Goal: Find specific page/section: Find specific page/section

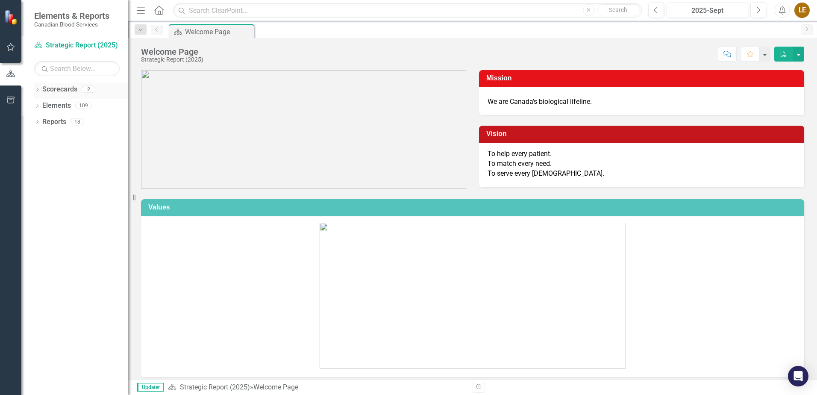
click at [38, 88] on icon "Dropdown" at bounding box center [37, 90] width 6 height 5
click at [76, 123] on link "Operational Report" at bounding box center [87, 122] width 81 height 10
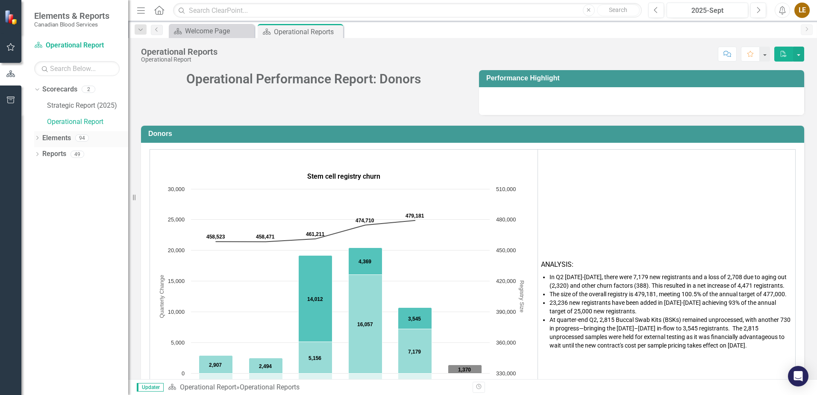
click at [38, 138] on icon "Dropdown" at bounding box center [37, 138] width 6 height 5
click at [41, 170] on icon "Dropdown" at bounding box center [41, 171] width 6 height 5
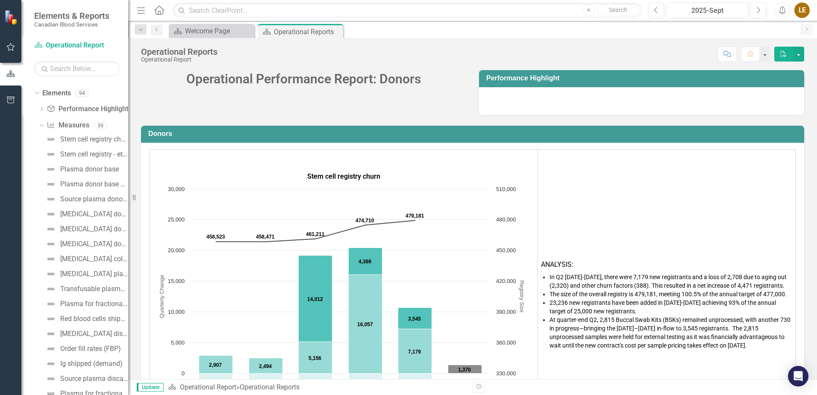
scroll to position [51, 0]
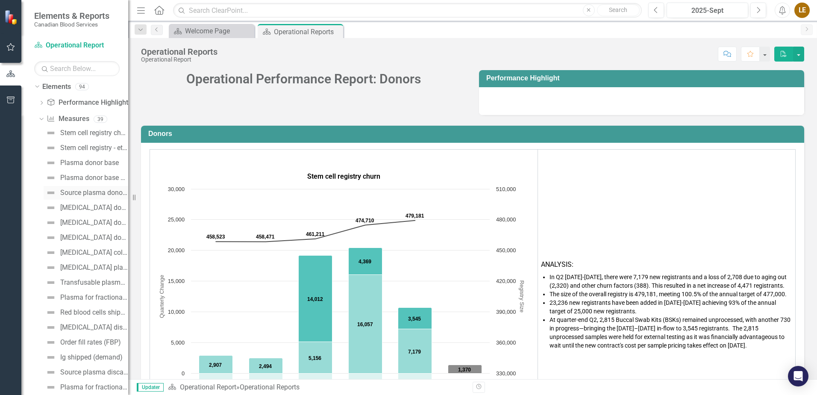
click at [91, 195] on div "Source plasma donor frequency" at bounding box center [94, 193] width 68 height 8
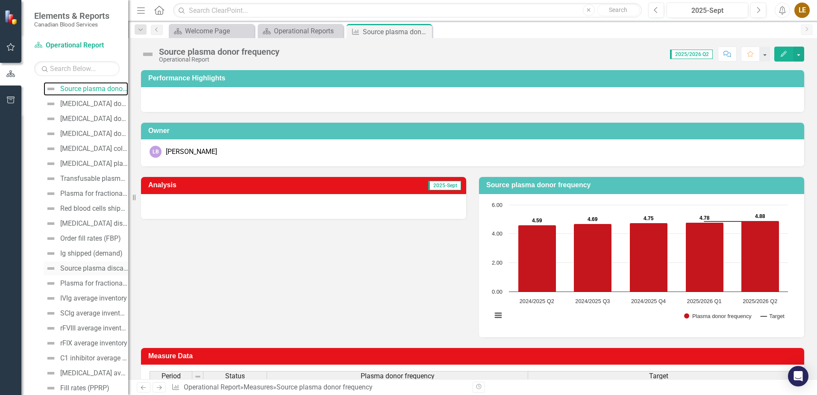
scroll to position [171, 0]
click at [91, 268] on div "Plasma for fractionation (litres shipped)" at bounding box center [94, 268] width 68 height 8
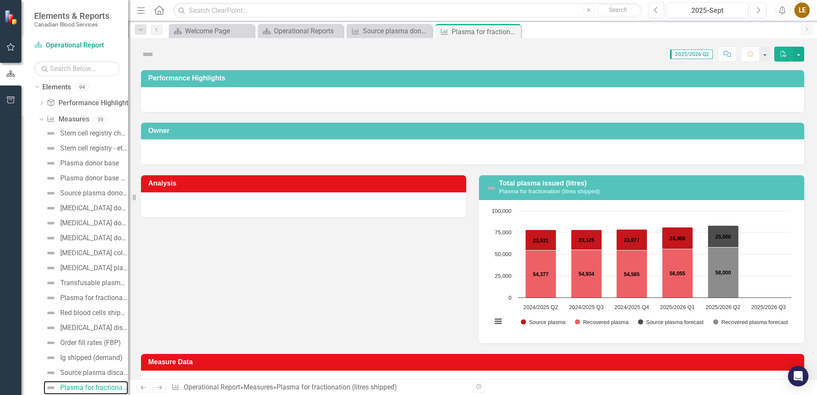
scroll to position [50, 0]
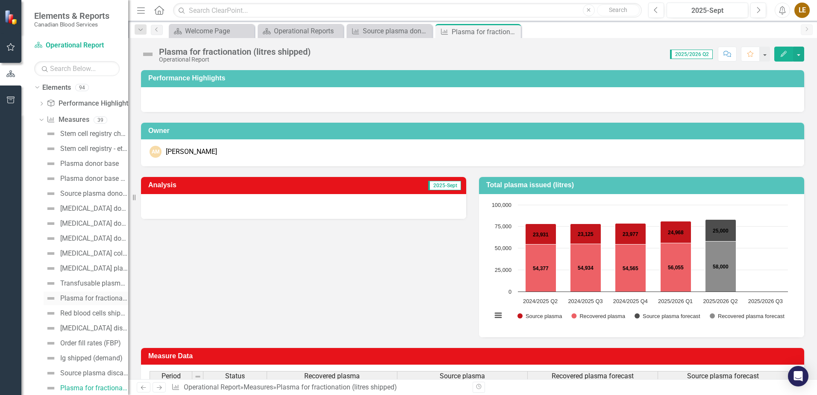
click at [88, 299] on div "Plasma for fractionation (litres collected)" at bounding box center [94, 298] width 68 height 8
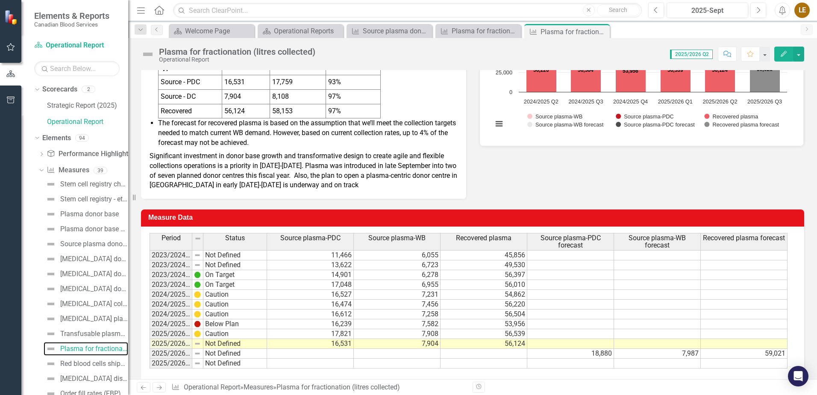
scroll to position [203, 0]
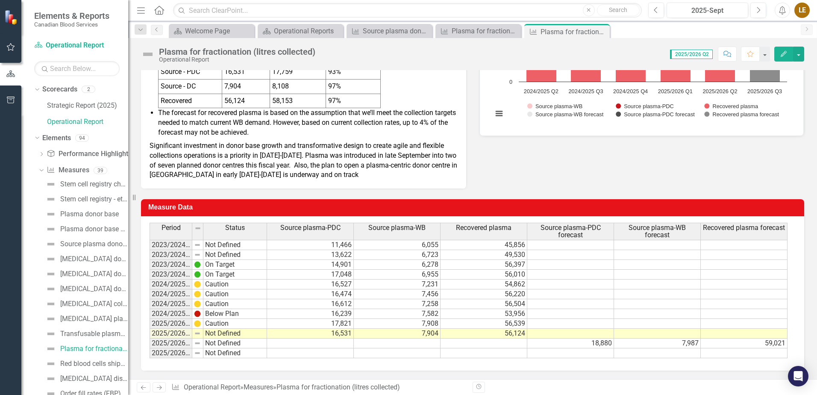
click at [686, 174] on div "Analysis 2025-Sept In Q2, Canadian Blood Services collected 80,559 litres of pl…" at bounding box center [473, 76] width 676 height 225
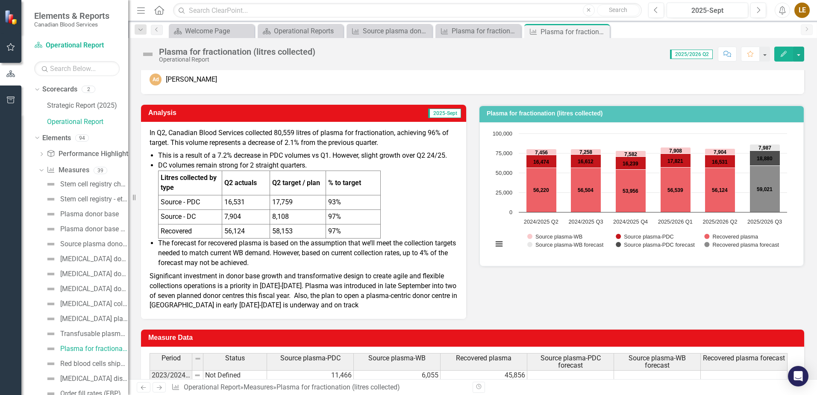
scroll to position [0, 0]
